Goal: Information Seeking & Learning: Find specific fact

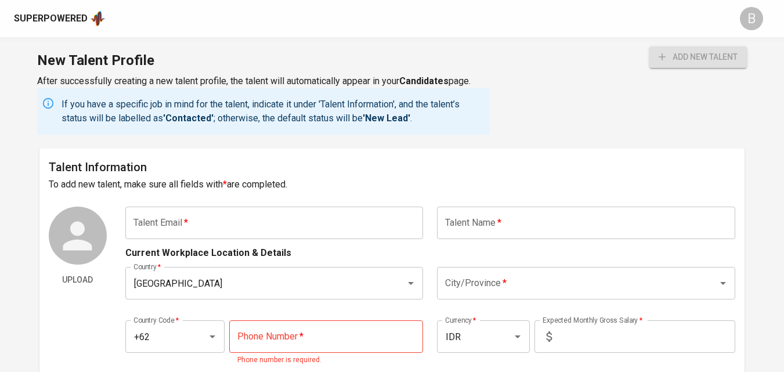
click at [85, 16] on div "Superpowered" at bounding box center [51, 18] width 74 height 13
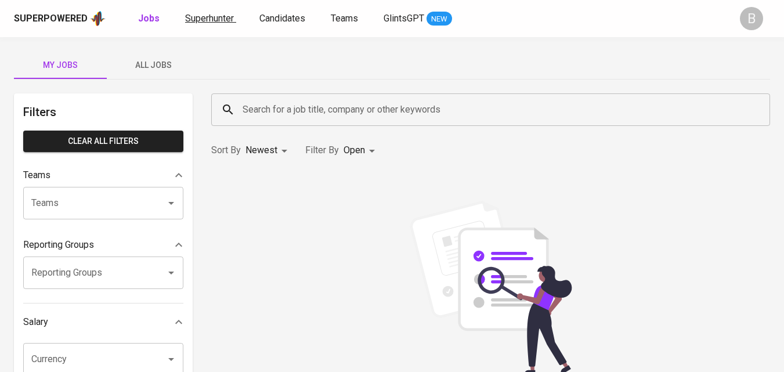
click at [212, 24] on link "Superhunter" at bounding box center [210, 19] width 51 height 14
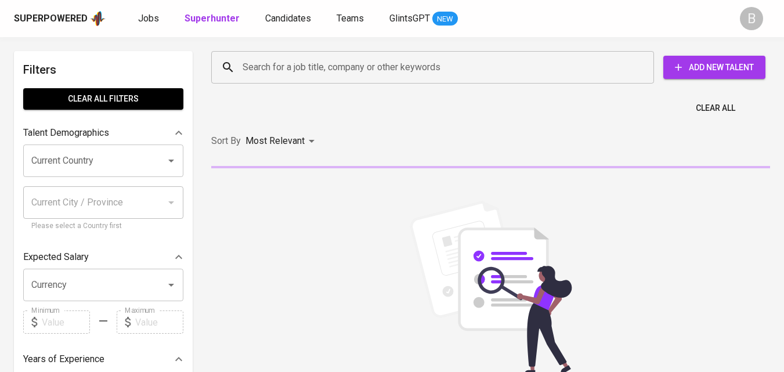
click at [362, 68] on input "Search for a job title, company or other keywords" at bounding box center [435, 67] width 391 height 22
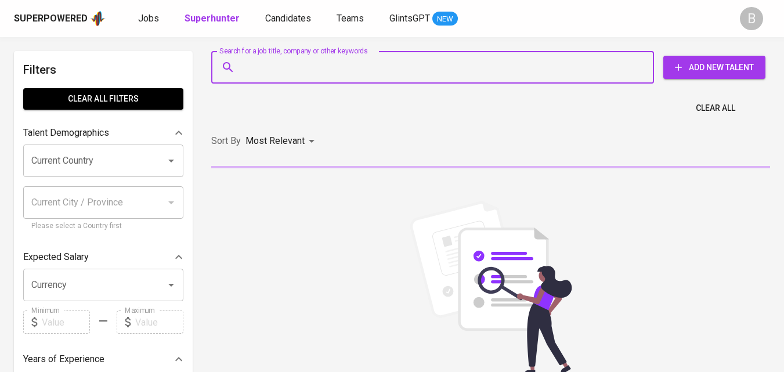
paste input "meirven hutapea"
type input "meirven hutapea"
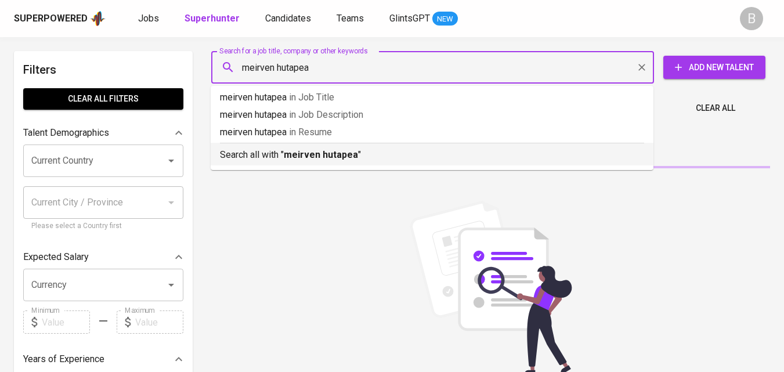
click at [358, 151] on p "Search all with " [PERSON_NAME] "" at bounding box center [432, 155] width 424 height 14
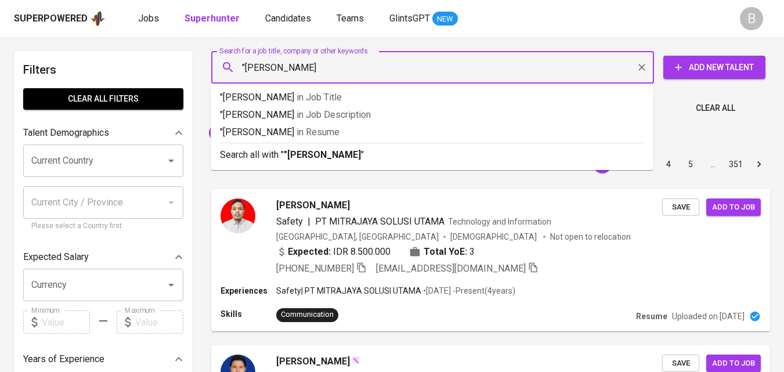
type input ""meirven hutapea""
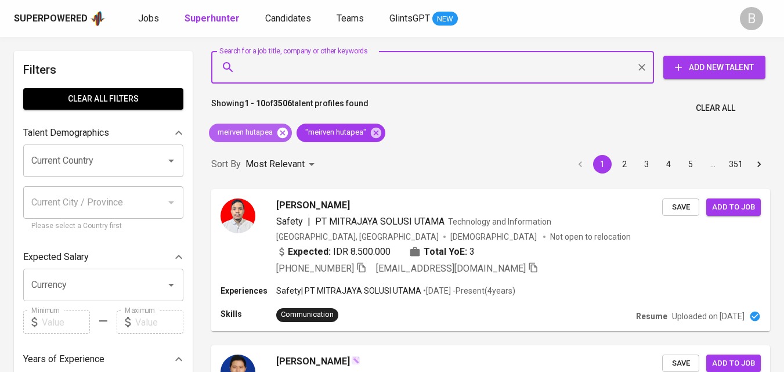
click at [282, 131] on icon at bounding box center [282, 132] width 13 height 13
click at [397, 168] on div "Sort By Most Relevant MOST_RELEVANT 1 2 3 4 5 … 351" at bounding box center [490, 164] width 572 height 35
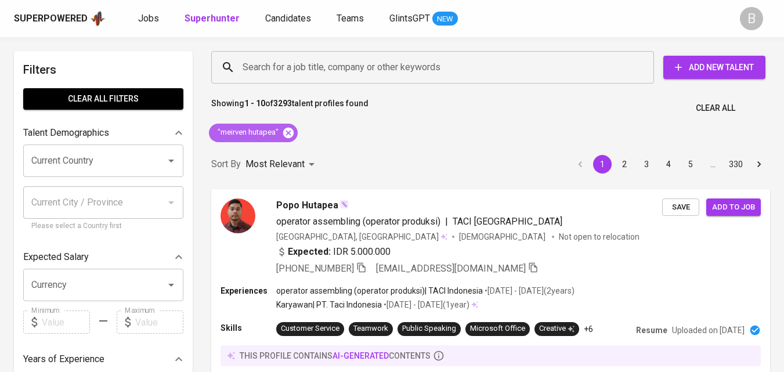
click at [284, 131] on icon at bounding box center [288, 132] width 10 height 10
click at [328, 57] on input "Search for a job title, company or other keywords" at bounding box center [435, 67] width 391 height 22
click at [290, 154] on div "Most Relevant" at bounding box center [281, 164] width 73 height 21
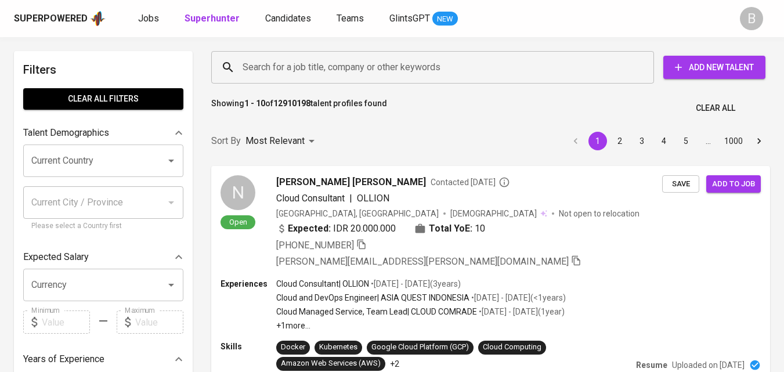
click at [337, 71] on input "Search for a job title, company or other keywords" at bounding box center [435, 67] width 391 height 22
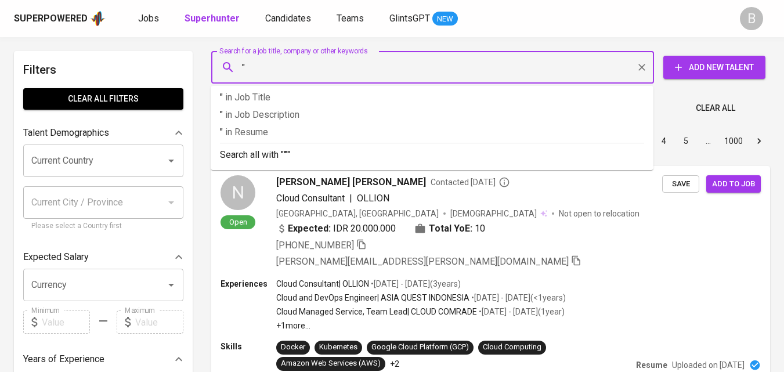
paste input "PILATES ACADEMY [GEOGRAPHIC_DATA]"
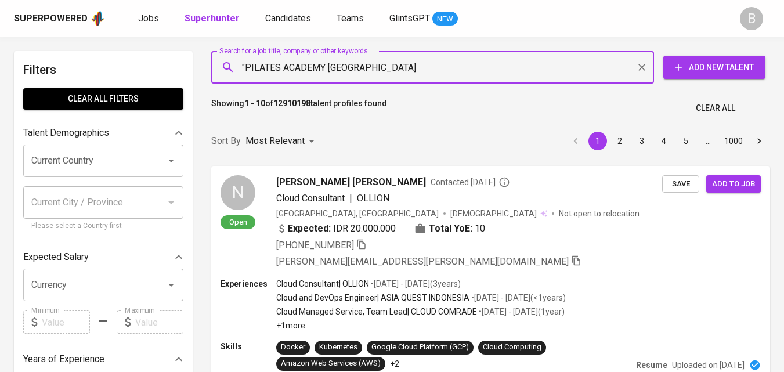
click at [386, 70] on input ""PILATES ACADEMY [GEOGRAPHIC_DATA]" at bounding box center [435, 67] width 391 height 22
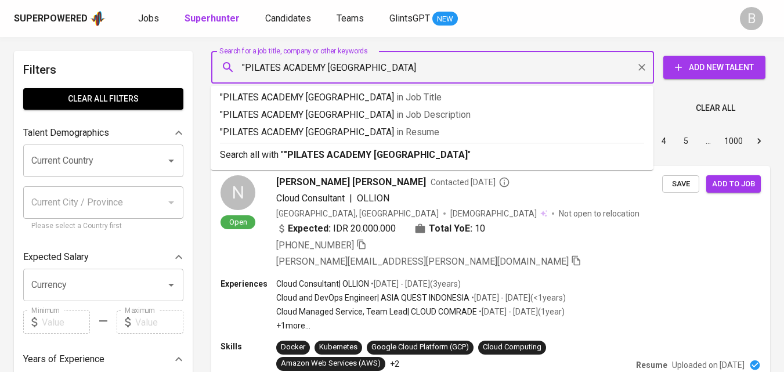
click at [386, 70] on input ""PILATES ACADEMY [GEOGRAPHIC_DATA]" at bounding box center [435, 67] width 391 height 22
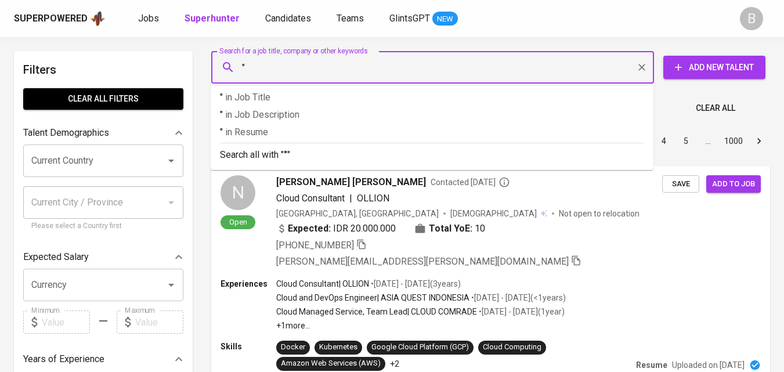
paste input "[PERSON_NAME] Nurfit riani"
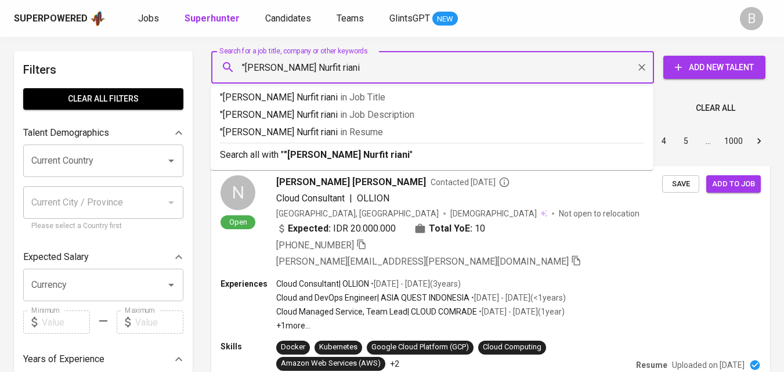
type input ""[PERSON_NAME] Nurfit riani""
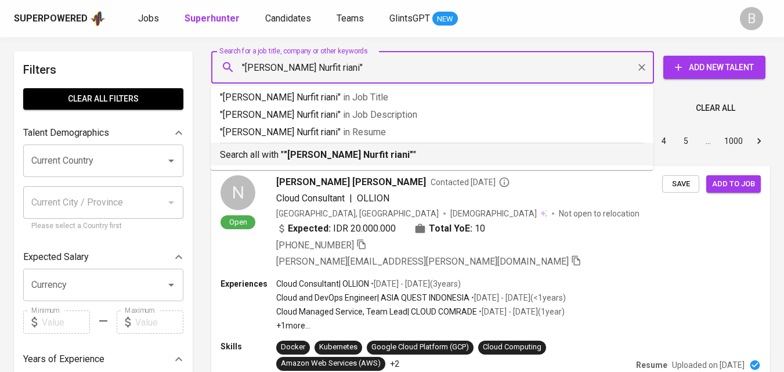
click at [408, 165] on ul ""[PERSON_NAME] Nurfit riani" in Job Title "[PERSON_NAME] Nurfit riani" in Job D…" at bounding box center [432, 128] width 443 height 84
click at [435, 147] on div "Search all with " "[PERSON_NAME] Nurfit riani" "" at bounding box center [432, 152] width 424 height 19
click at [524, 153] on div "Sort By Most Relevant MOST_RELEVANT 1 2 3 4 5 … 1000" at bounding box center [490, 141] width 572 height 35
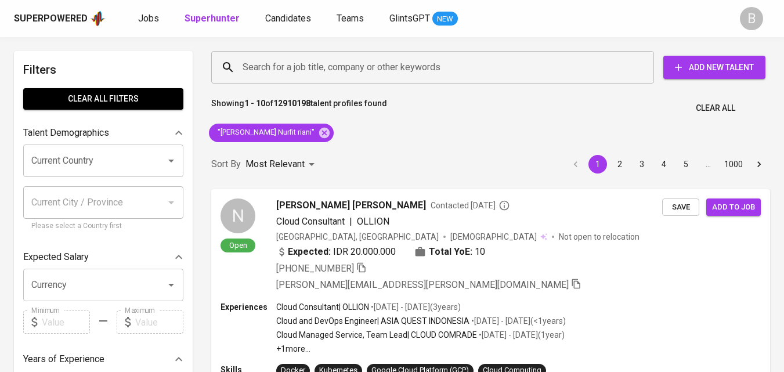
click at [524, 153] on div "Sort By Most Relevant MOST_RELEVANT 1 2 3 4 5 … 1000" at bounding box center [490, 164] width 572 height 35
